Goal: Information Seeking & Learning: Learn about a topic

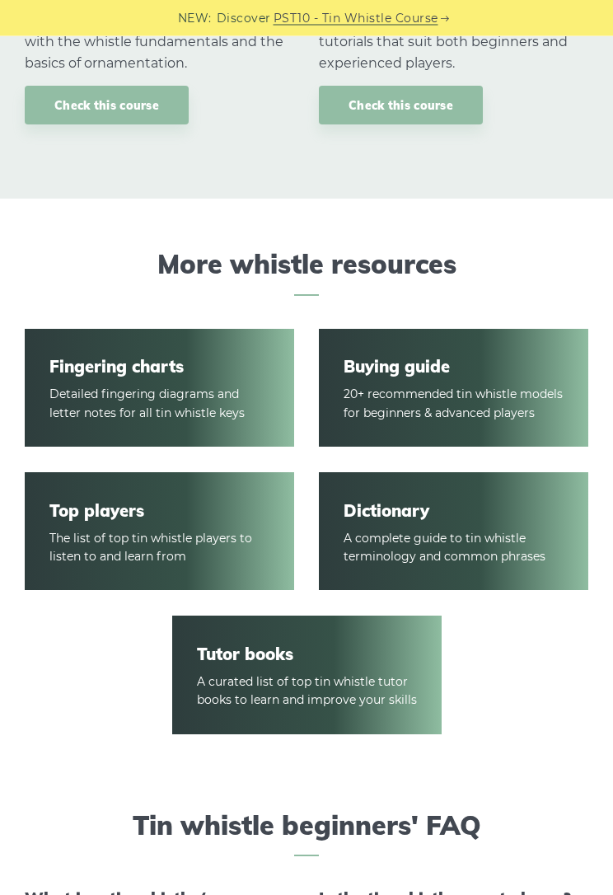
scroll to position [1998, 0]
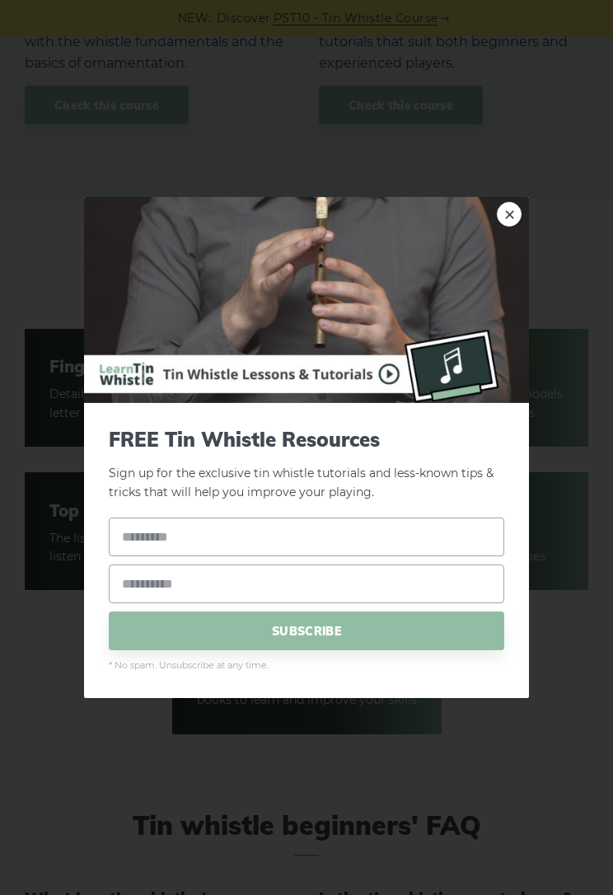
click at [512, 215] on link "×" at bounding box center [509, 214] width 25 height 25
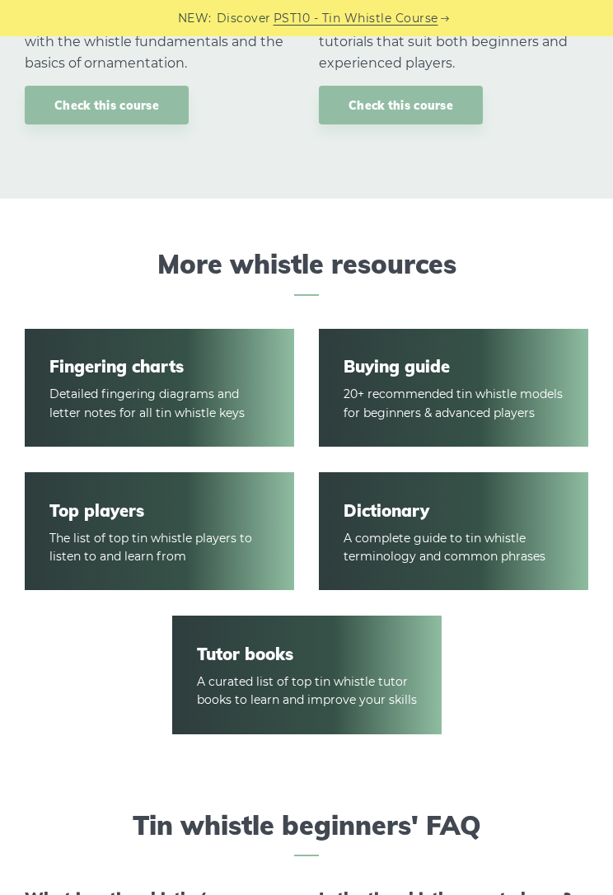
click at [490, 389] on article "Buying guide 20+ recommended tin whistle models for beginners & advanced players" at bounding box center [454, 388] width 270 height 119
click at [453, 369] on link "Buying guide" at bounding box center [454, 367] width 220 height 20
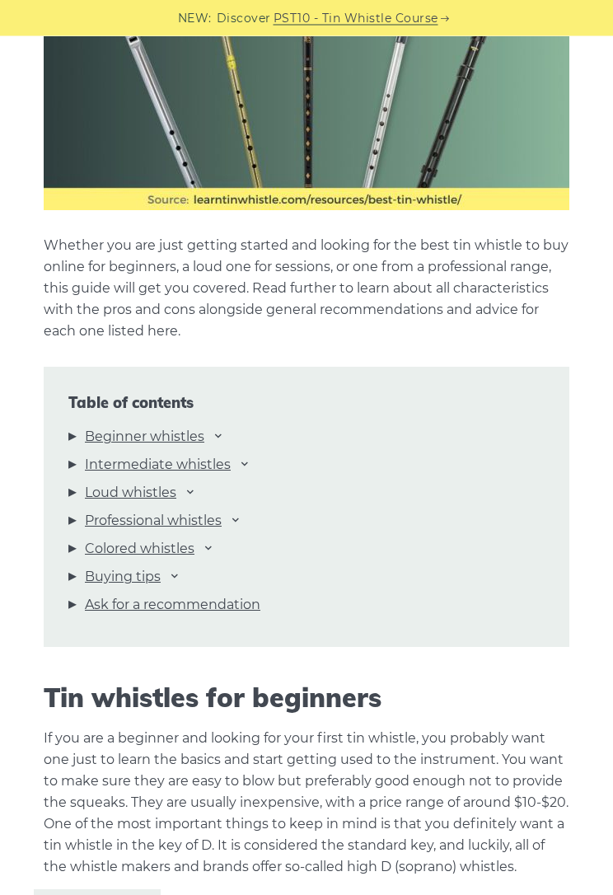
scroll to position [1426, 0]
click at [110, 518] on link "Professional whistles" at bounding box center [153, 520] width 137 height 21
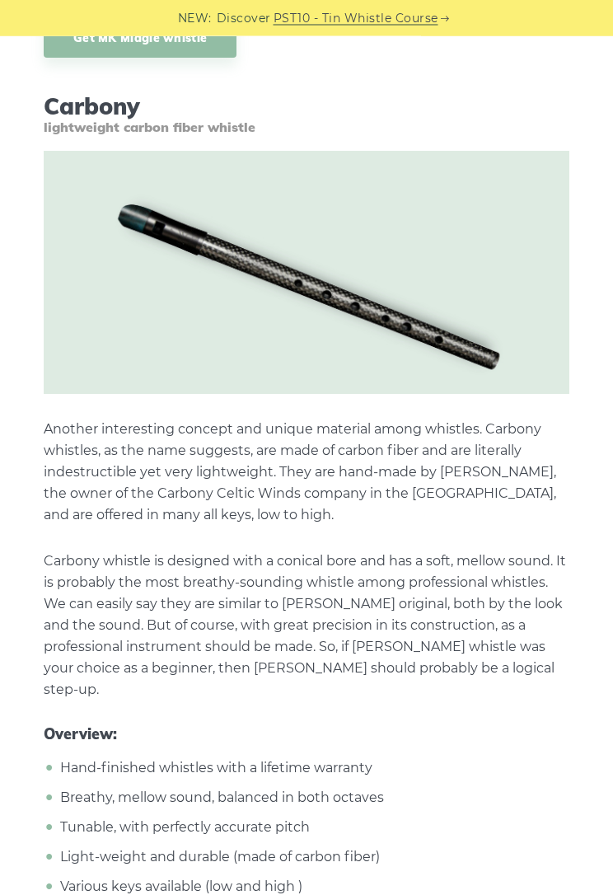
scroll to position [24367, 0]
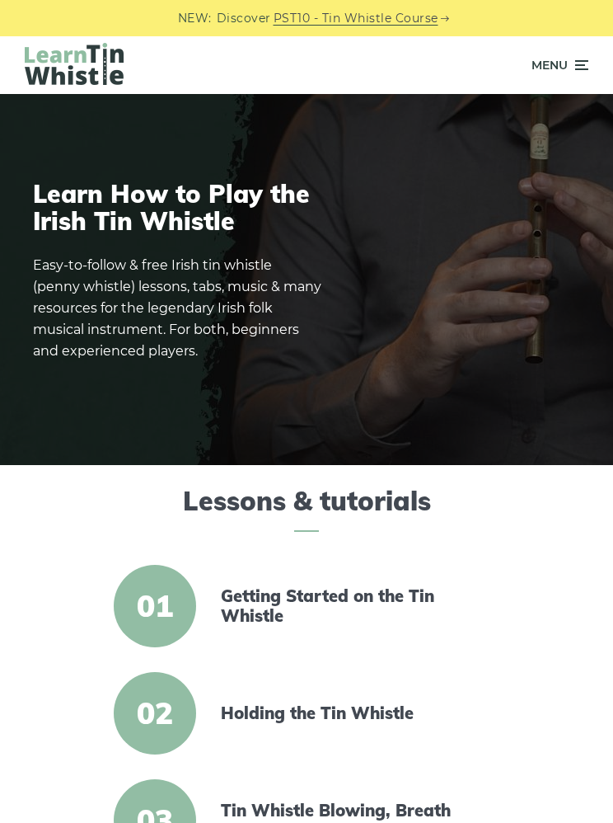
click at [158, 589] on span "01" at bounding box center [155, 606] width 82 height 82
click at [165, 608] on span "01" at bounding box center [155, 606] width 82 height 82
click at [262, 610] on link "Getting Started on the Tin Whistle" at bounding box center [356, 606] width 270 height 40
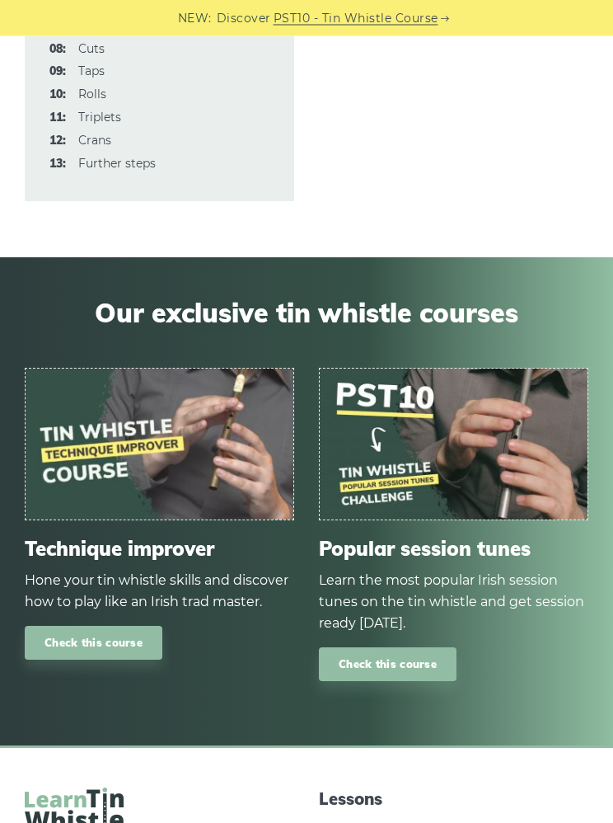
scroll to position [4840, 0]
click at [87, 630] on link "Check this course" at bounding box center [94, 643] width 138 height 34
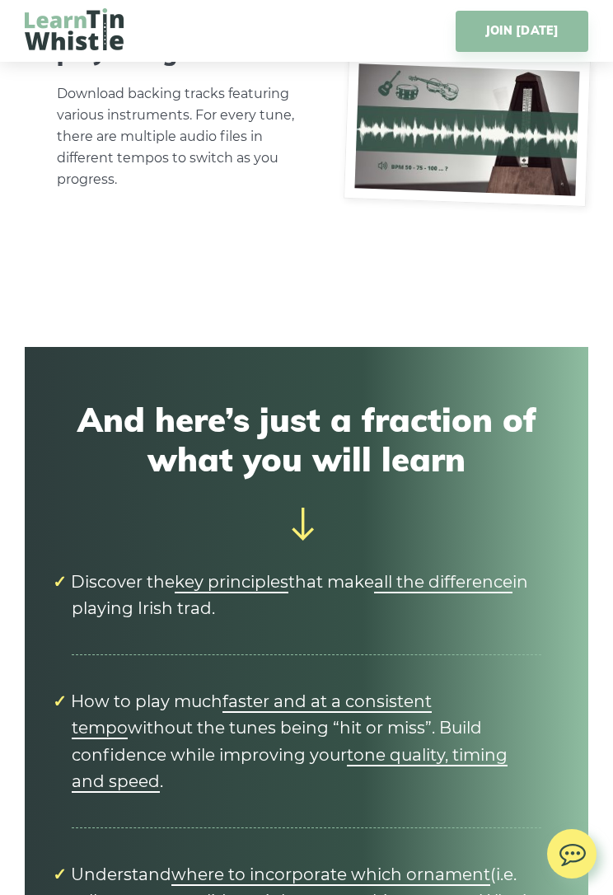
scroll to position [6836, 0]
